Goal: Complete application form

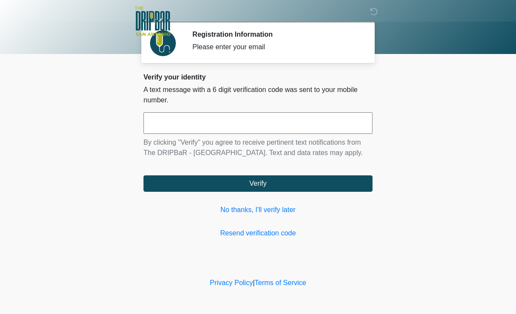
click at [280, 121] on input "text" at bounding box center [257, 123] width 229 height 22
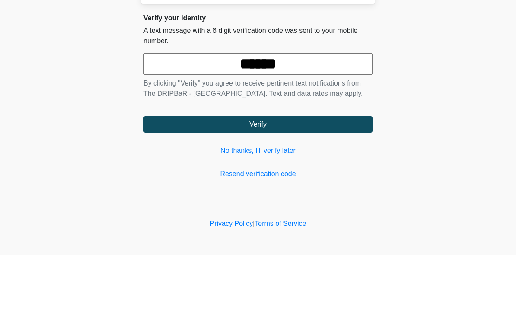
type input "******"
click at [275, 175] on button "Verify" at bounding box center [257, 183] width 229 height 16
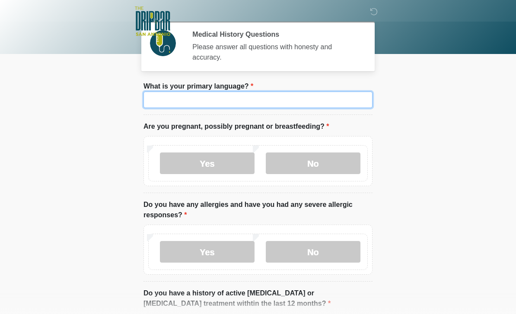
click at [294, 106] on input "What is your primary language?" at bounding box center [257, 100] width 229 height 16
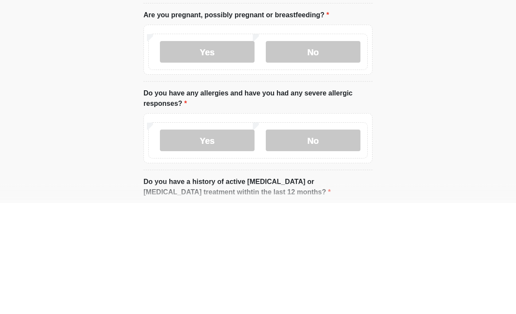
type input "*******"
click at [328, 153] on label "No" at bounding box center [313, 164] width 95 height 22
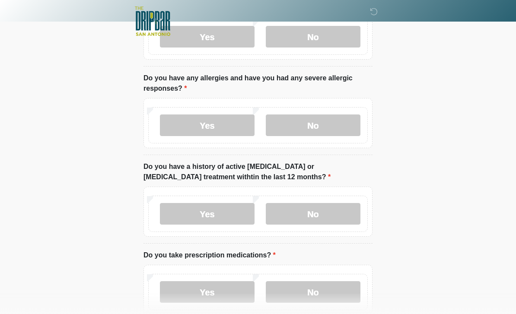
click at [319, 127] on label "No" at bounding box center [313, 126] width 95 height 22
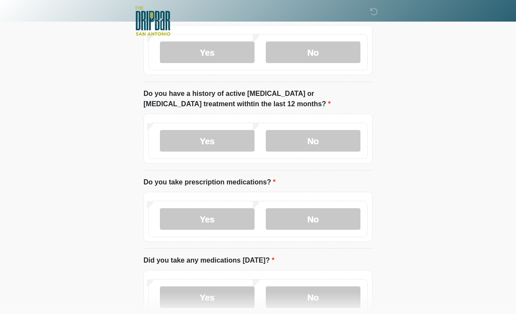
scroll to position [201, 0]
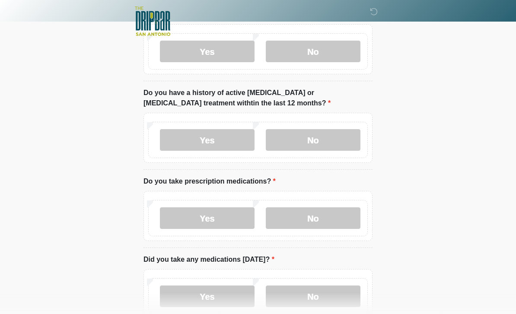
click at [321, 141] on label "No" at bounding box center [313, 140] width 95 height 22
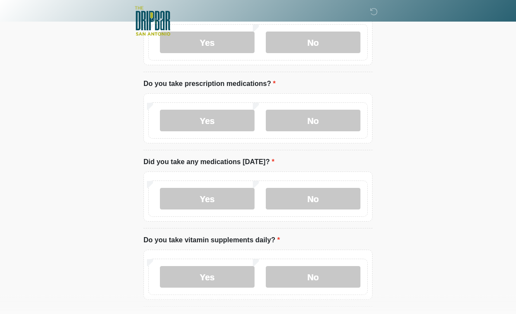
scroll to position [299, 0]
click at [308, 118] on label "No" at bounding box center [313, 120] width 95 height 22
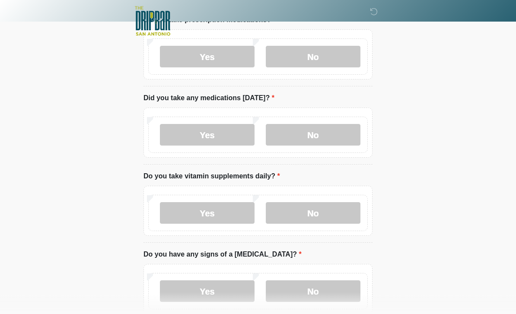
scroll to position [367, 0]
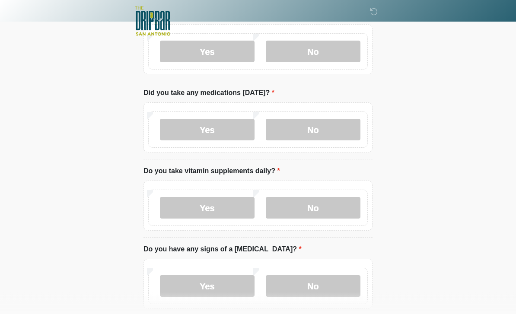
click at [326, 129] on label "No" at bounding box center [313, 130] width 95 height 22
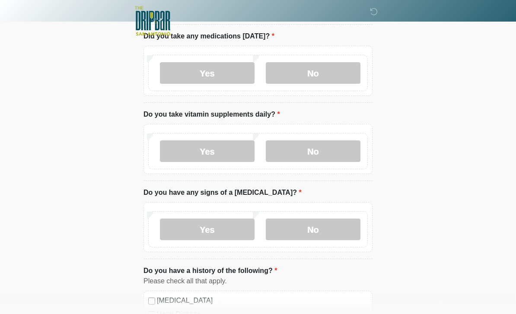
scroll to position [424, 0]
click at [224, 151] on label "Yes" at bounding box center [207, 151] width 95 height 22
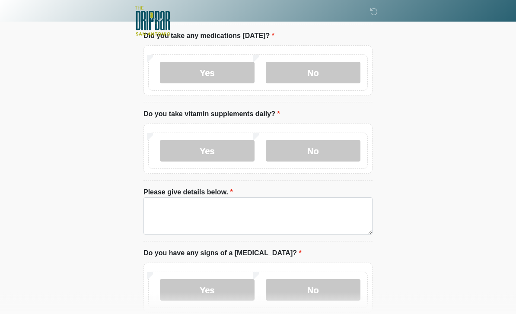
scroll to position [424, 0]
click at [321, 155] on label "No" at bounding box center [313, 151] width 95 height 22
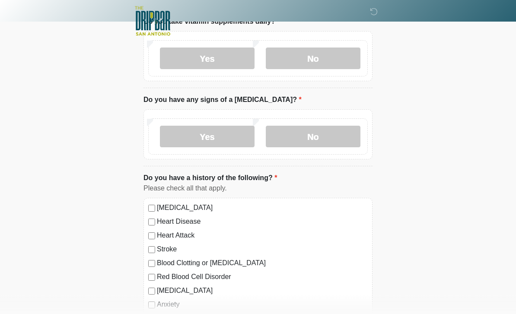
click at [330, 137] on label "No" at bounding box center [313, 137] width 95 height 22
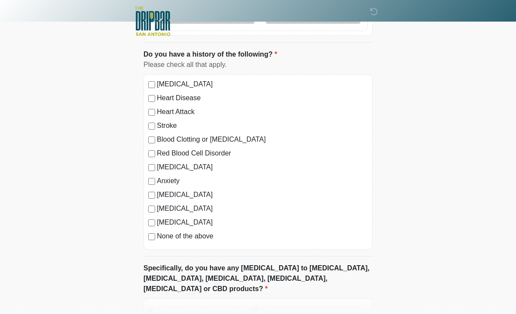
scroll to position [640, 0]
click at [194, 239] on label "None of the above" at bounding box center [262, 237] width 211 height 10
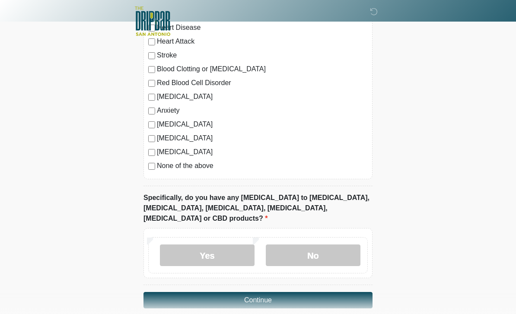
scroll to position [712, 0]
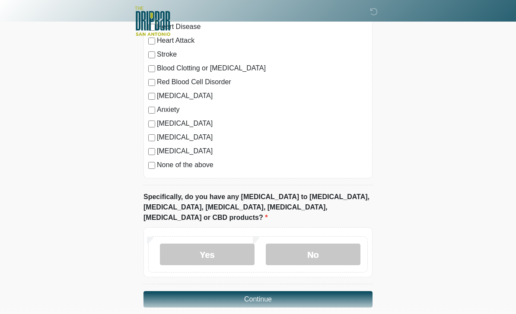
click at [316, 245] on label "No" at bounding box center [313, 255] width 95 height 22
click at [293, 291] on button "Continue" at bounding box center [257, 299] width 229 height 16
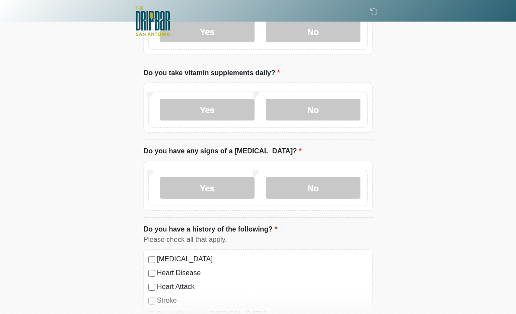
scroll to position [0, 0]
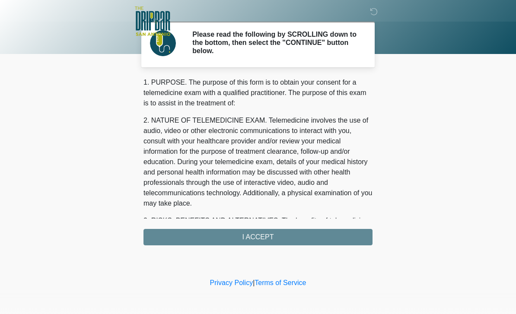
click at [270, 237] on div "1. PURPOSE. The purpose of this form is to obtain your consent for a telemedici…" at bounding box center [257, 161] width 229 height 168
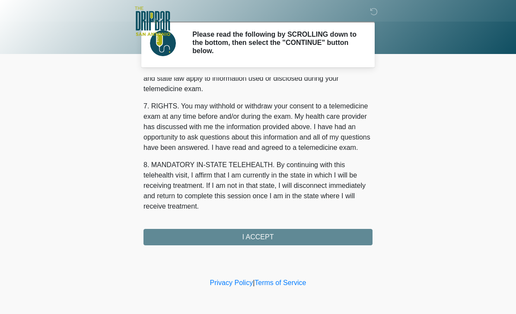
click at [284, 233] on div "1. PURPOSE. The purpose of this form is to obtain your consent for a telemedici…" at bounding box center [257, 161] width 229 height 168
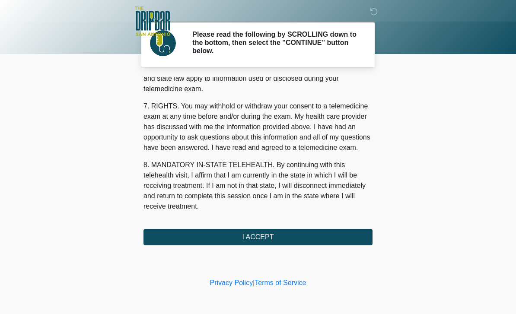
click at [284, 236] on button "I ACCEPT" at bounding box center [257, 237] width 229 height 16
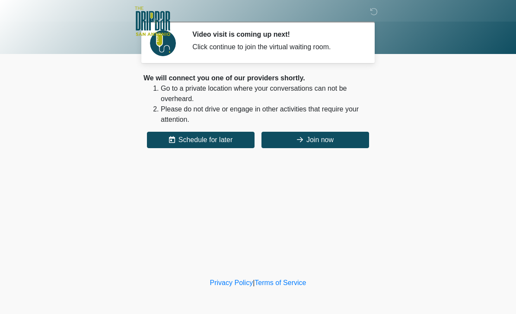
click at [331, 138] on button "Join now" at bounding box center [315, 140] width 108 height 16
